Goal: Task Accomplishment & Management: Use online tool/utility

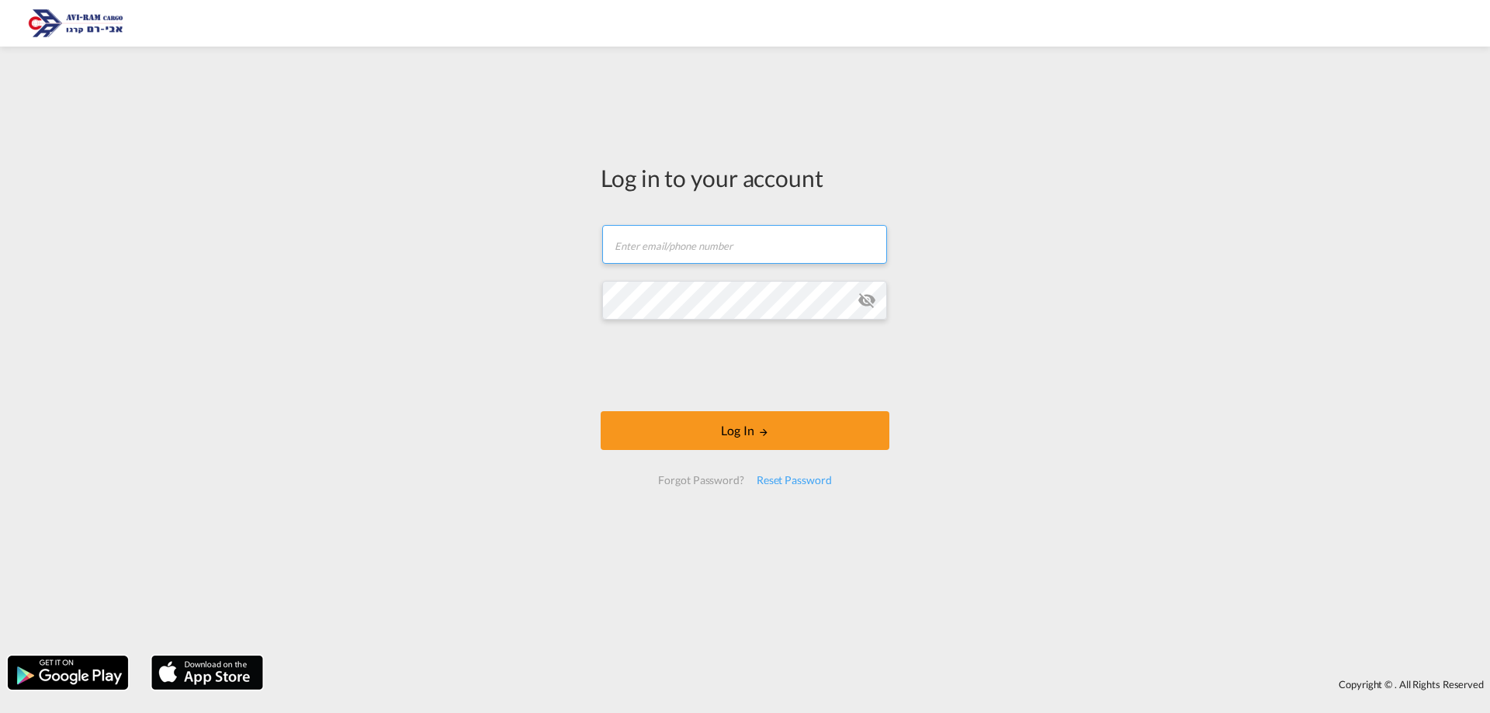
type input "[EMAIL_ADDRESS][DOMAIN_NAME]"
click at [709, 376] on iframe at bounding box center [745, 365] width 236 height 61
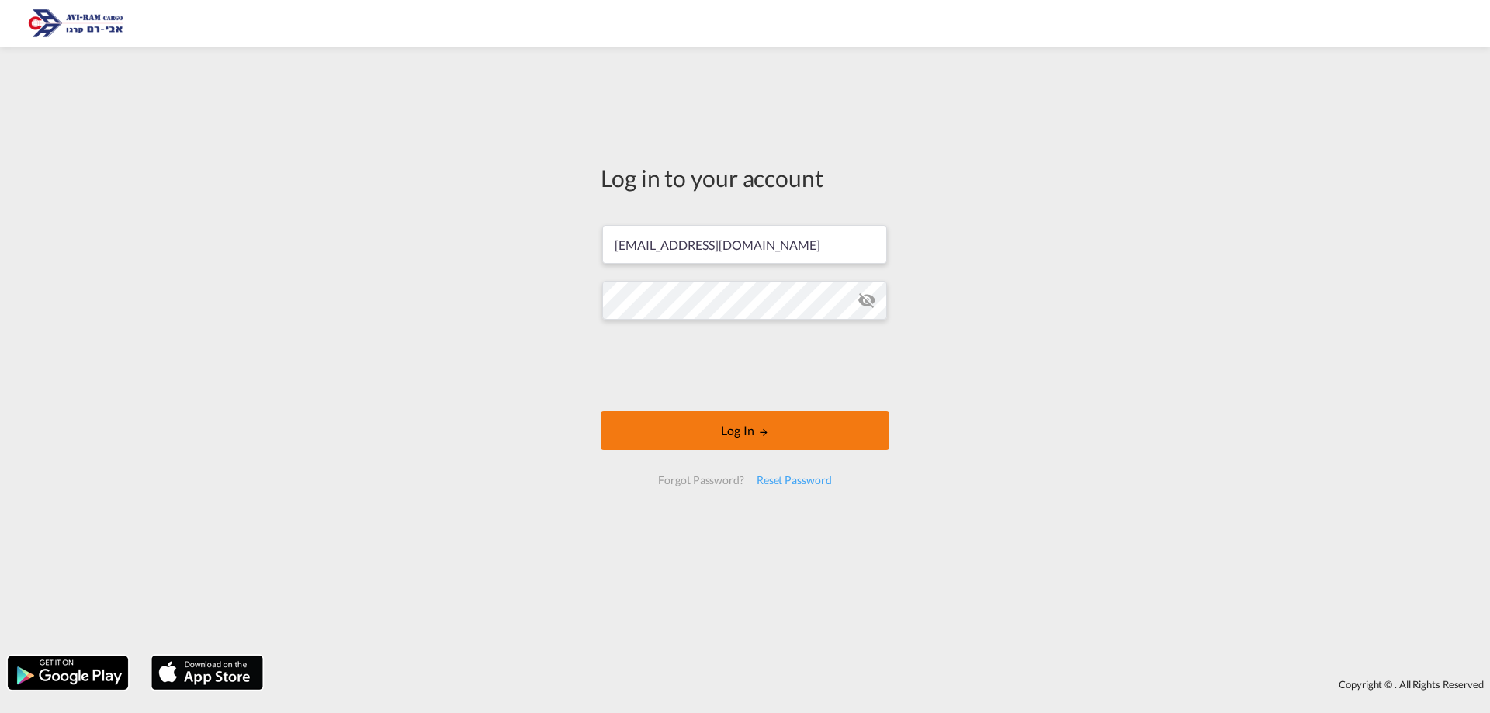
click at [741, 421] on button "Log In" at bounding box center [745, 430] width 289 height 39
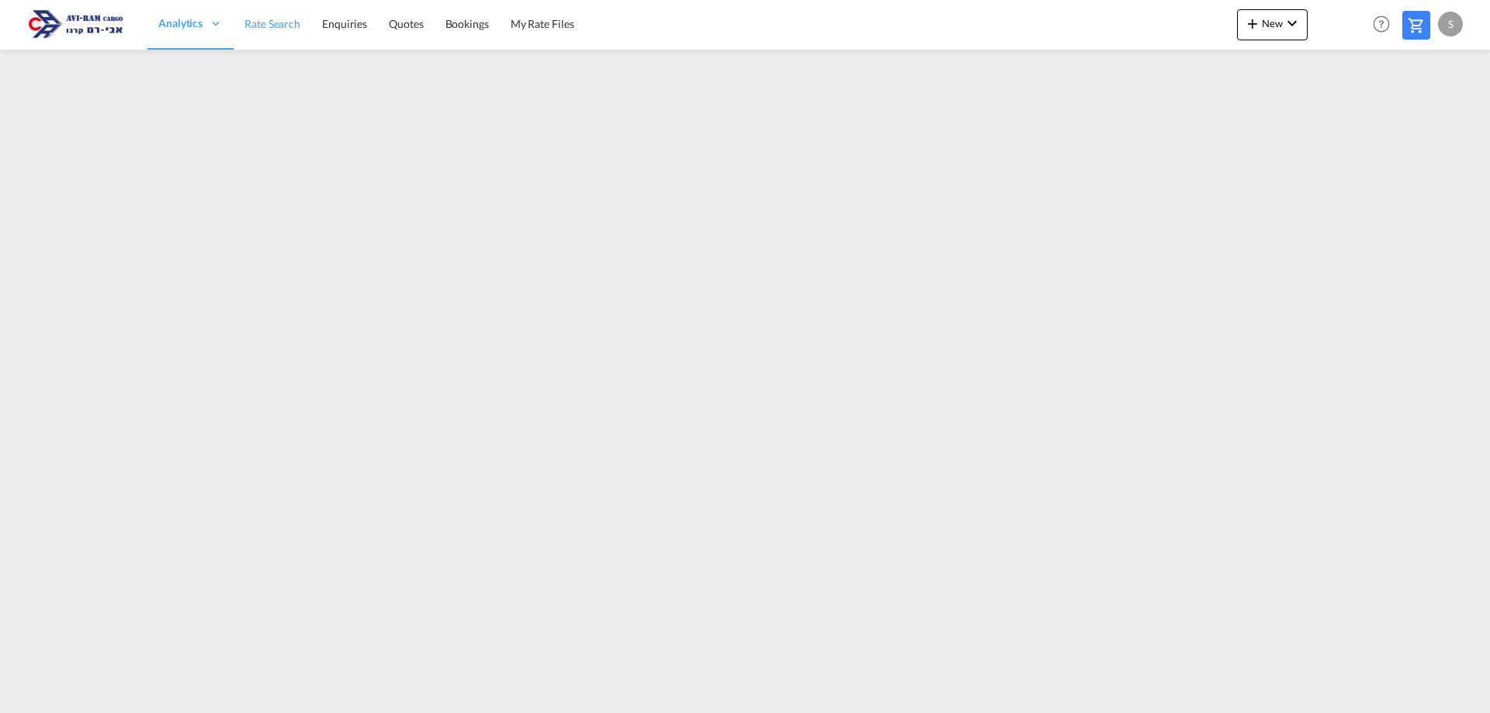
click at [289, 40] on link "Rate Search" at bounding box center [273, 24] width 78 height 50
